Goal: Task Accomplishment & Management: Manage account settings

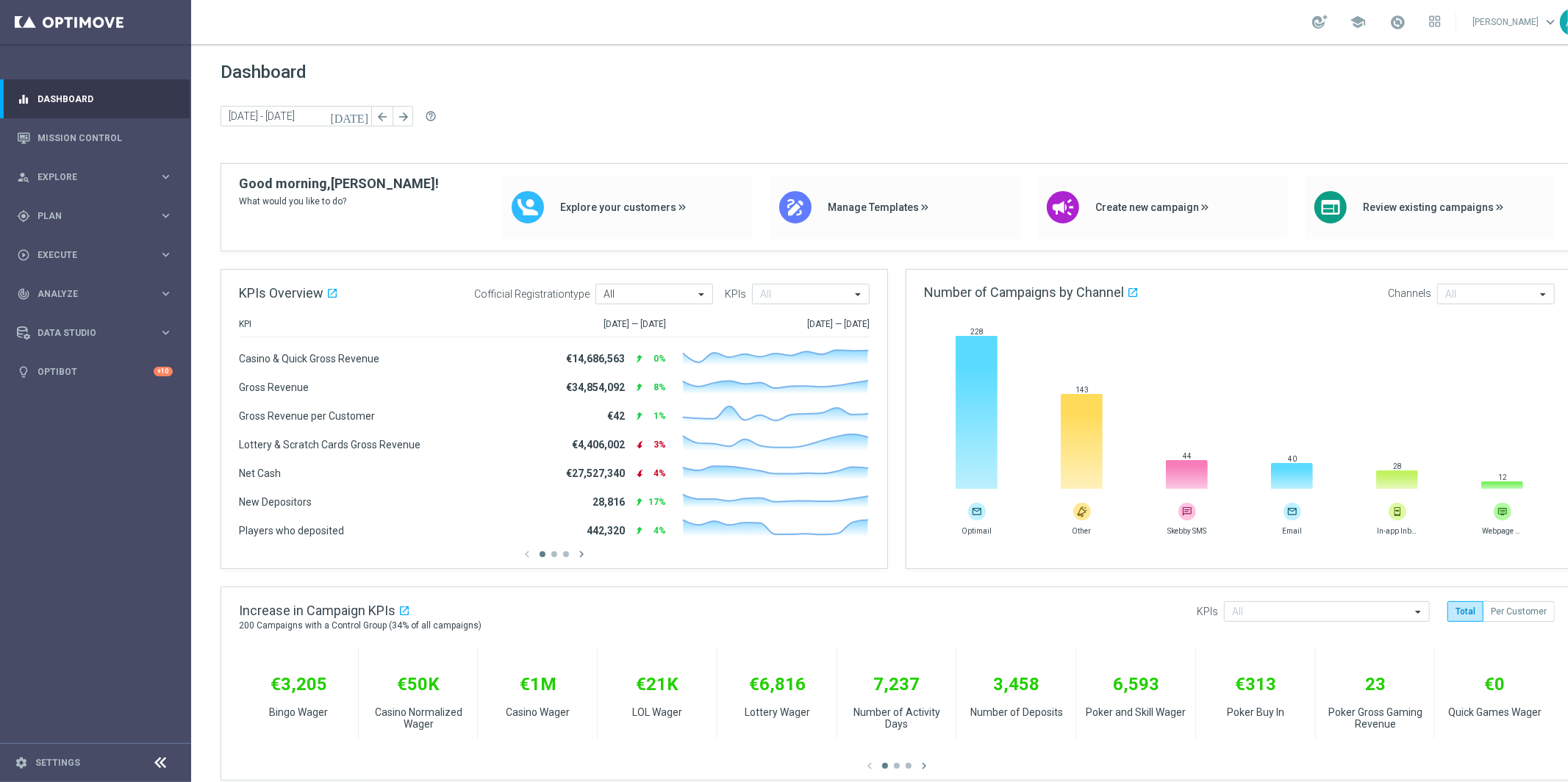
click at [1538, 20] on link "[PERSON_NAME] keyboard_arrow_down" at bounding box center [1515, 21] width 89 height 22
click at [1373, 82] on div "Dashboard today 15 Sep 2025 - 18 Sep 2025 arrow_back arrow_forward help_outline" at bounding box center [896, 112] width 1352 height 102
click at [38, 752] on footer "settings Settings" at bounding box center [95, 763] width 191 height 39
click at [47, 761] on link "Settings" at bounding box center [58, 763] width 45 height 9
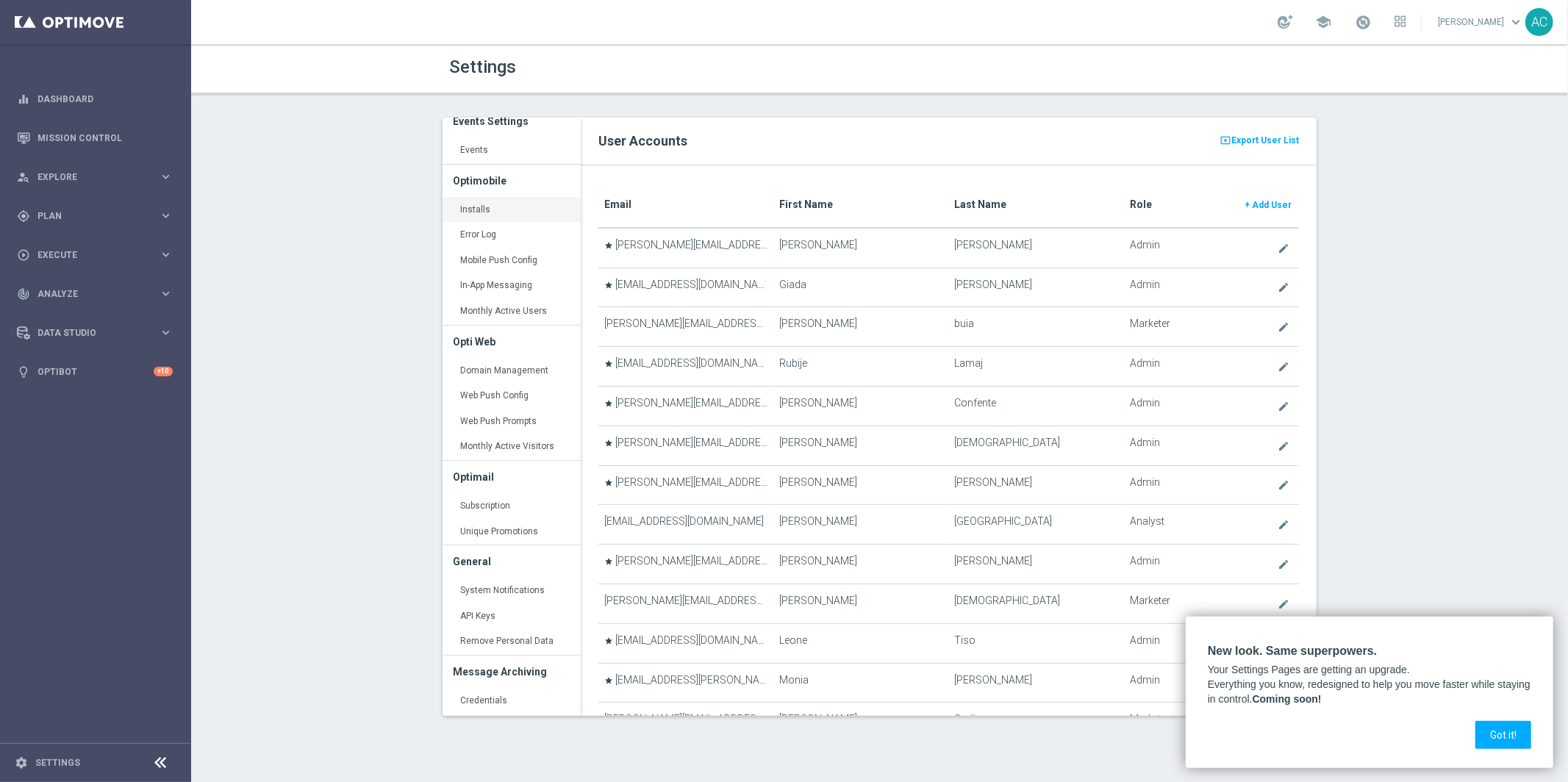
scroll to position [121, 0]
click at [484, 587] on link "API Keys keyboard_arrow_right" at bounding box center [511, 593] width 138 height 27
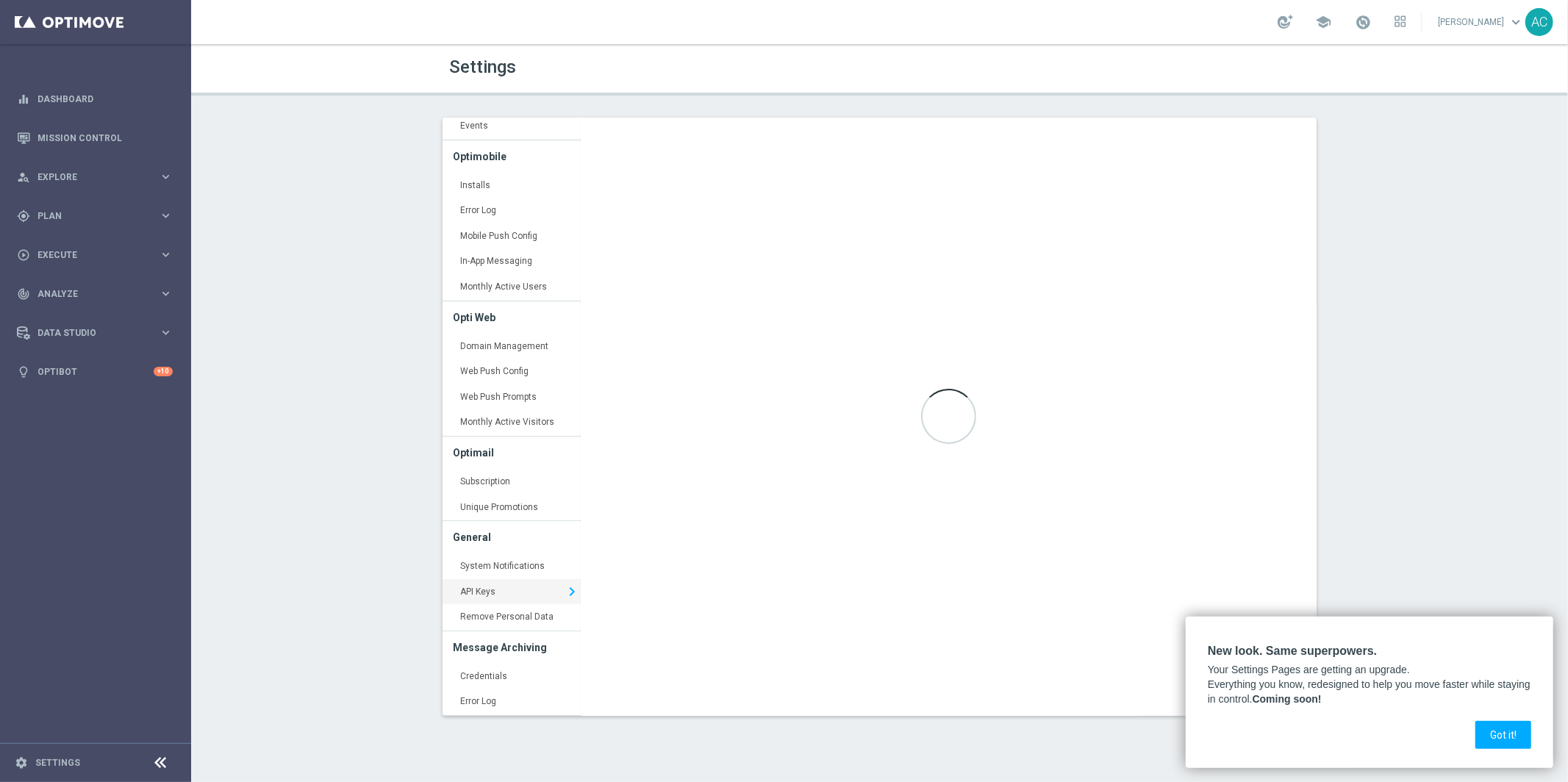
type input "https://api5.optimove.net/"
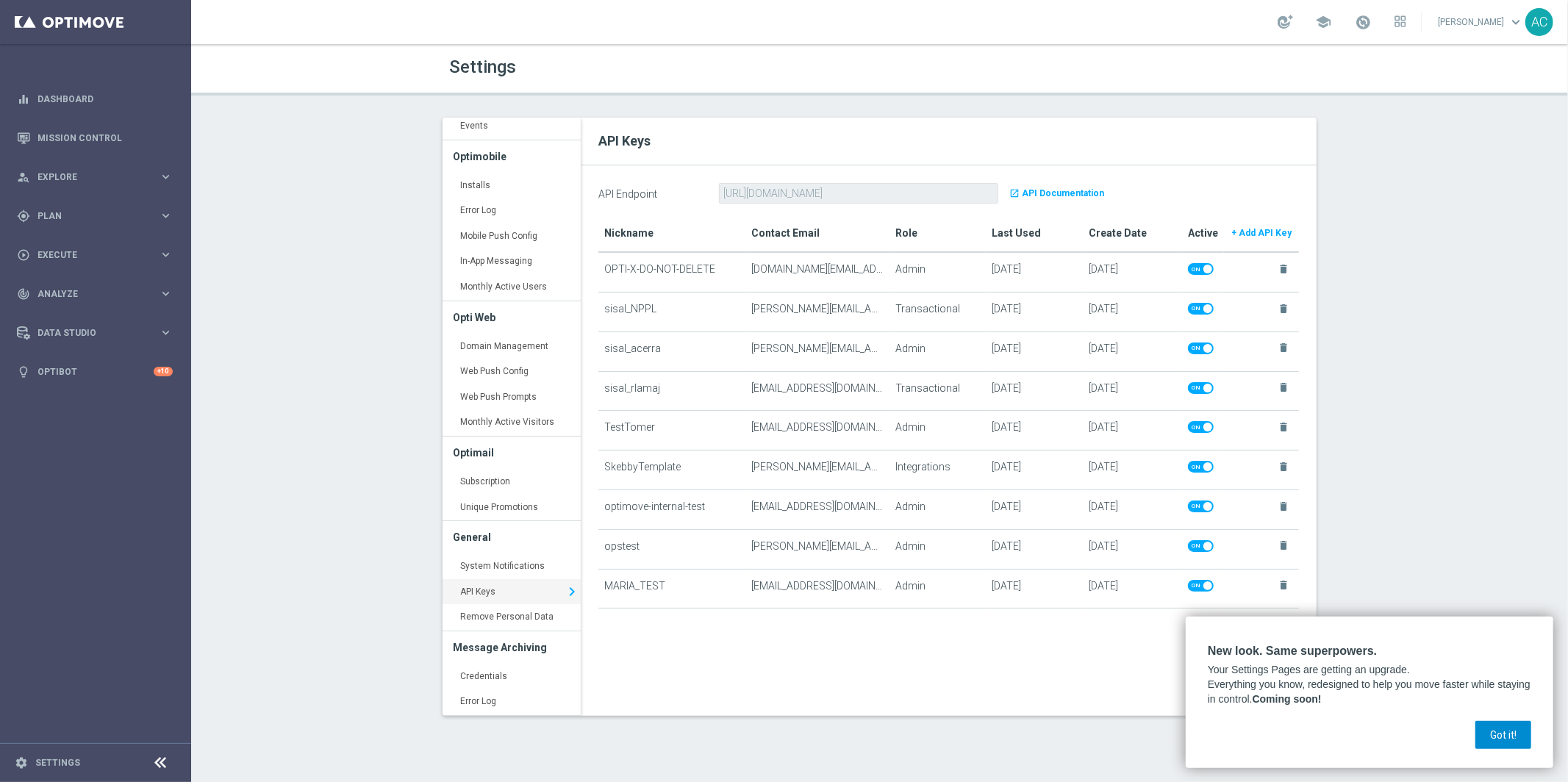
click at [1516, 741] on button "Got it!" at bounding box center [1503, 735] width 56 height 28
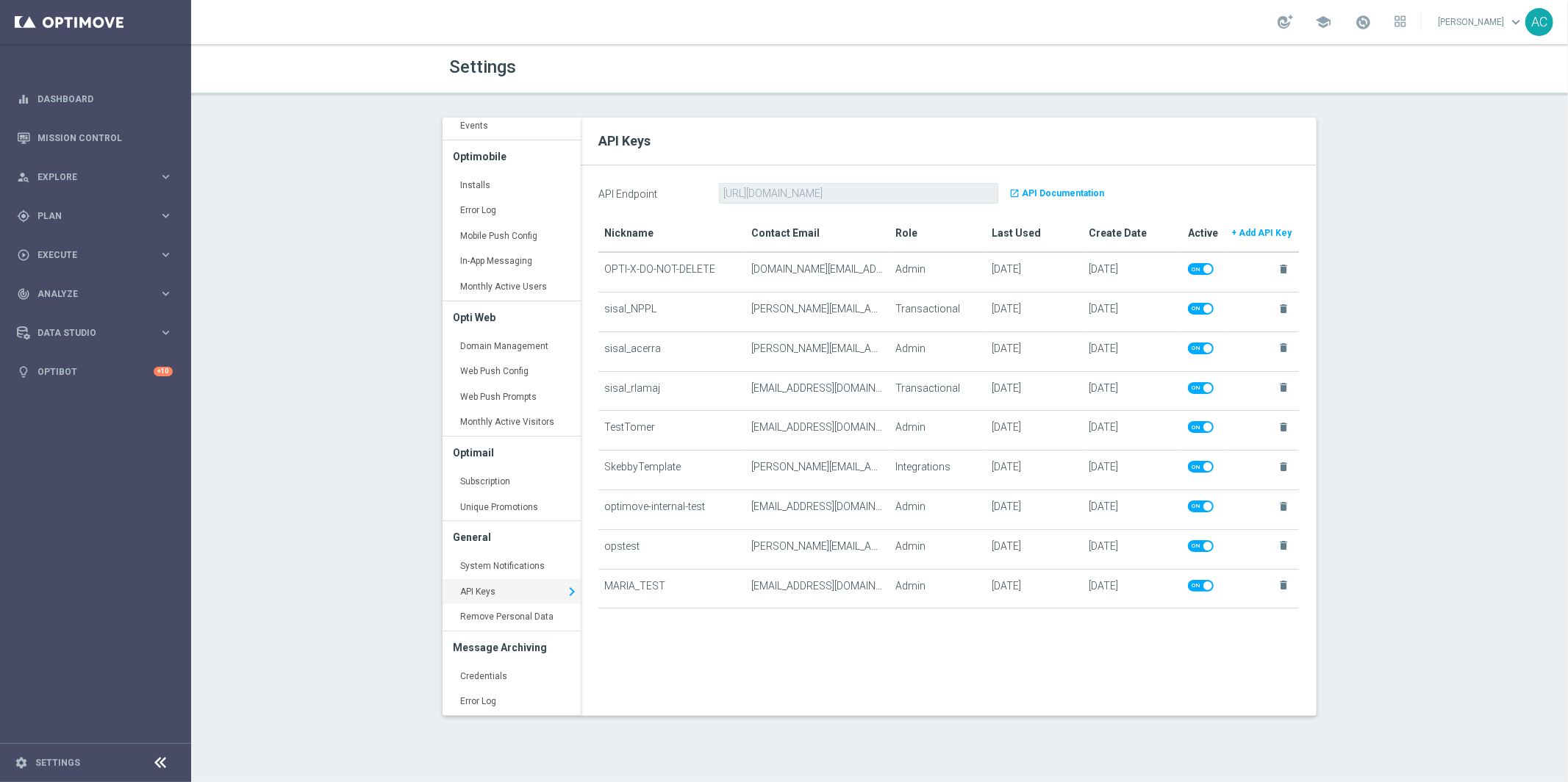
click at [626, 310] on td "sisal_NPPL" at bounding box center [671, 312] width 147 height 40
drag, startPoint x: 600, startPoint y: 309, endPoint x: 672, endPoint y: 309, distance: 72.0
click at [672, 309] on td "sisal_NPPL" at bounding box center [671, 312] width 147 height 40
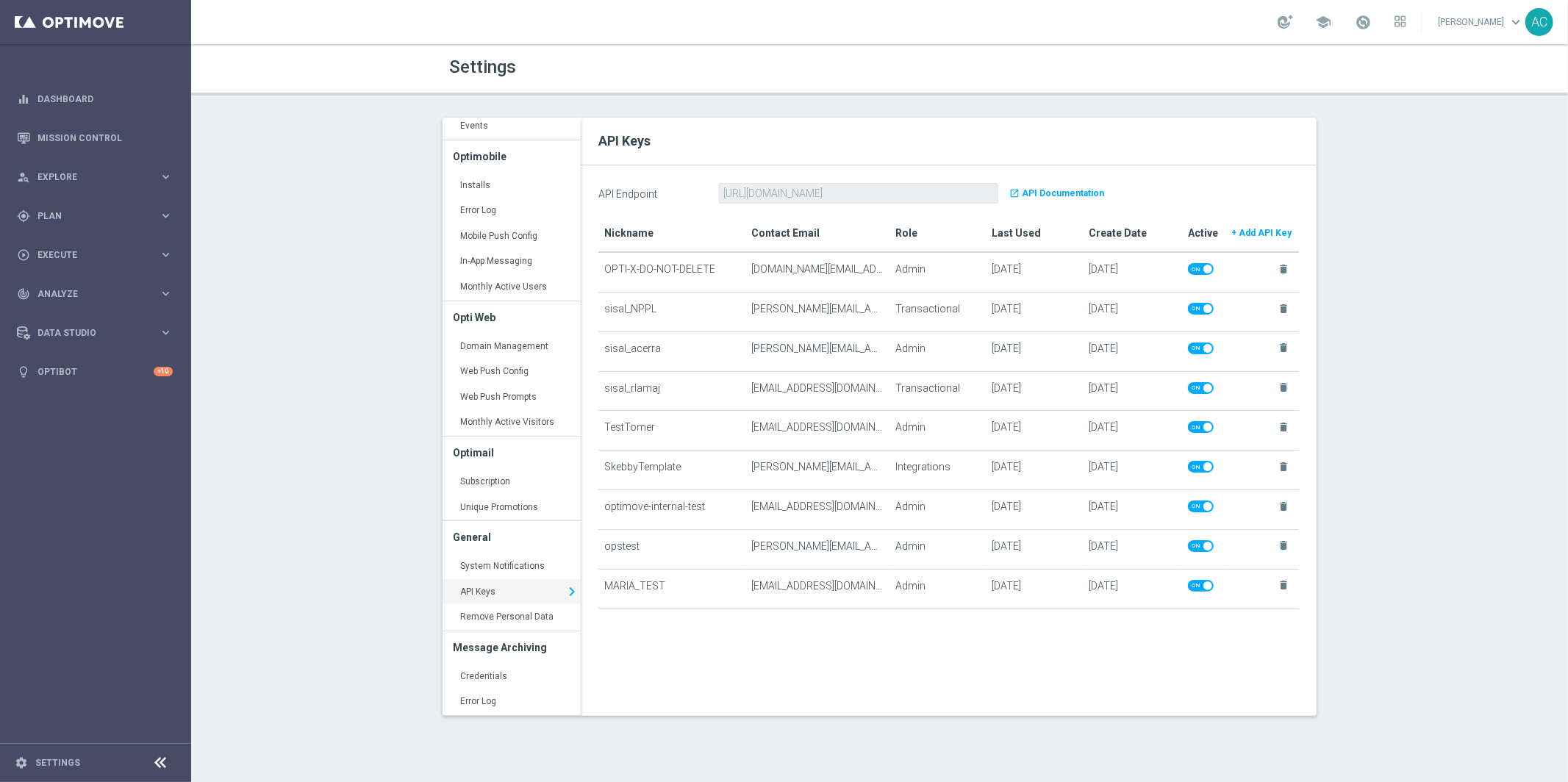
click at [613, 315] on td "sisal_NPPL" at bounding box center [671, 312] width 147 height 40
click at [812, 309] on td "[PERSON_NAME][EMAIL_ADDRESS][PERSON_NAME][DOMAIN_NAME]" at bounding box center [817, 312] width 144 height 40
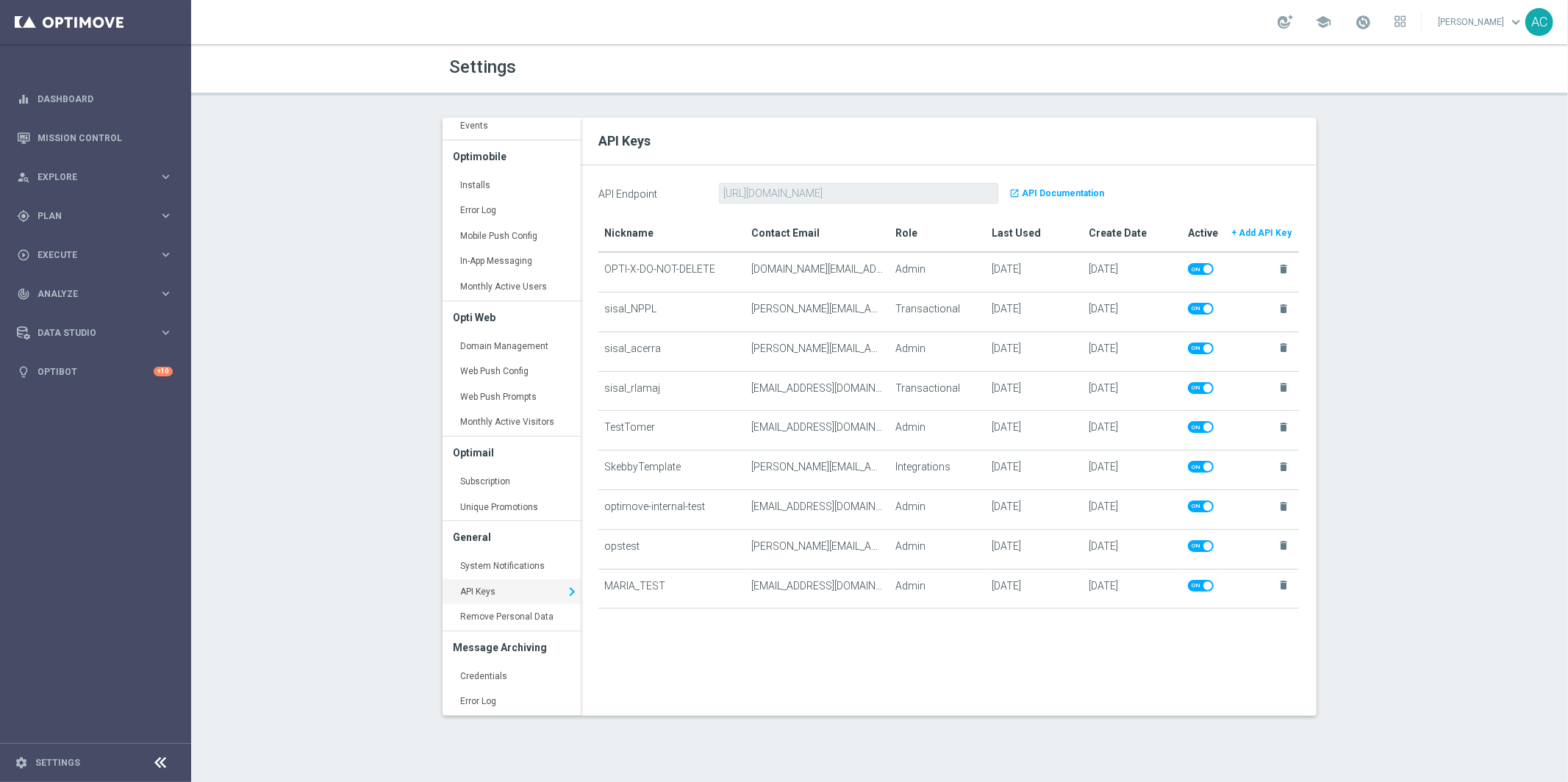
click at [812, 309] on td "[PERSON_NAME][EMAIL_ADDRESS][PERSON_NAME][DOMAIN_NAME]" at bounding box center [817, 312] width 144 height 40
